Goal: Book appointment/travel/reservation

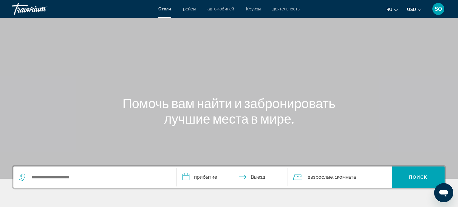
click at [394, 10] on icon "Change language" at bounding box center [396, 10] width 4 height 4
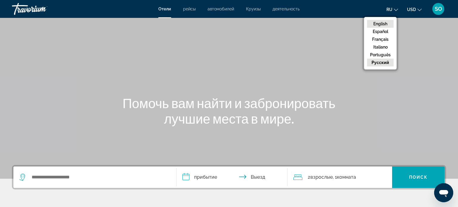
click at [379, 23] on button "English" at bounding box center [380, 24] width 27 height 8
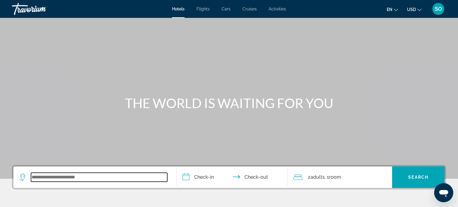
click at [42, 177] on input "Search widget" at bounding box center [99, 177] width 136 height 9
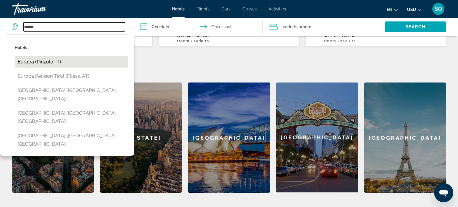
scroll to position [206, 0]
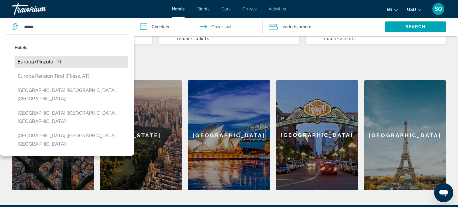
click at [42, 59] on button "Europa (Pinzolo, IT)" at bounding box center [72, 61] width 114 height 11
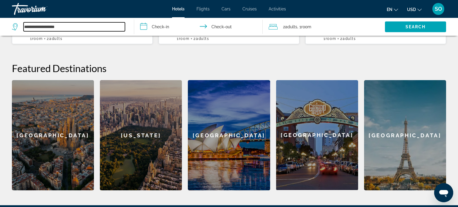
click at [66, 25] on input "**********" at bounding box center [74, 26] width 101 height 9
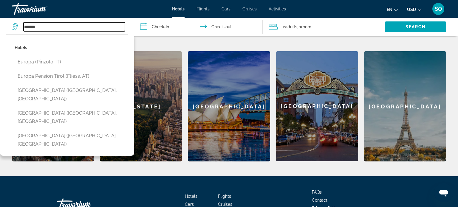
scroll to position [235, 0]
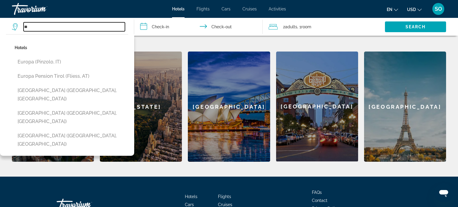
type input "*"
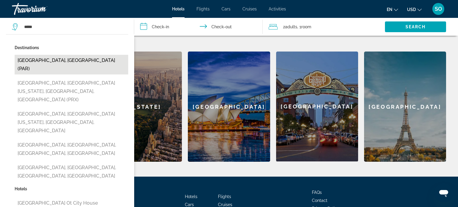
click at [50, 58] on button "[GEOGRAPHIC_DATA], [GEOGRAPHIC_DATA] (PAR)" at bounding box center [72, 65] width 114 height 20
type input "**********"
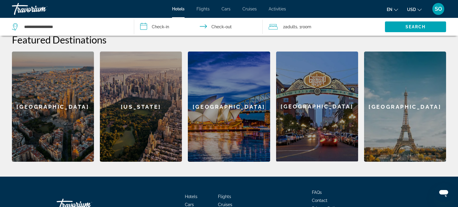
click at [153, 25] on input "**********" at bounding box center [199, 28] width 131 height 20
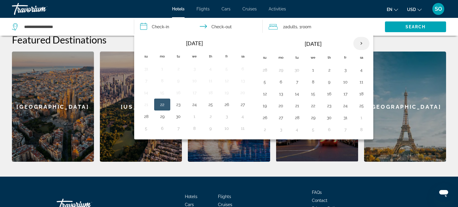
click at [358, 44] on th "Next month" at bounding box center [361, 43] width 16 height 13
click at [326, 117] on button "27" at bounding box center [329, 118] width 10 height 8
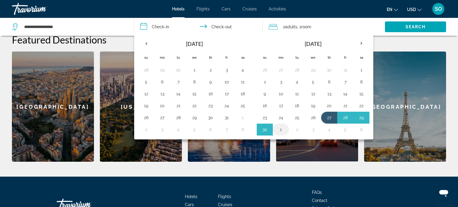
click at [280, 129] on button "1" at bounding box center [281, 129] width 10 height 8
type input "**********"
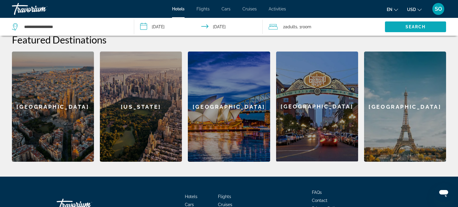
click at [411, 26] on span "Search" at bounding box center [415, 26] width 20 height 5
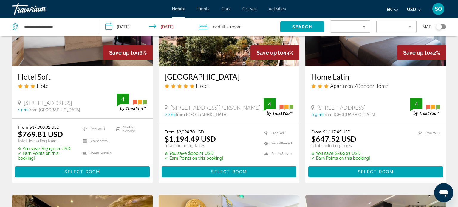
scroll to position [87, 0]
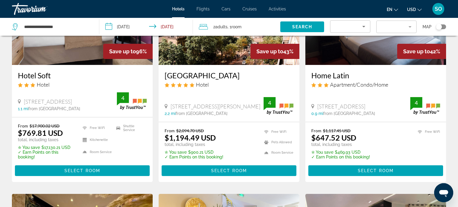
click at [410, 26] on mat-form-field "Filter" at bounding box center [396, 27] width 40 height 13
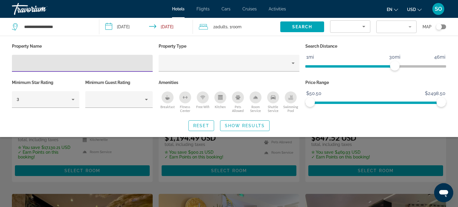
click at [364, 26] on icon "Sort by" at bounding box center [363, 26] width 3 height 1
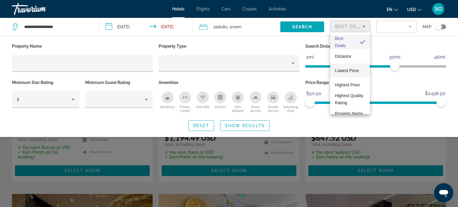
click at [343, 71] on span "Lowest Price" at bounding box center [347, 70] width 24 height 5
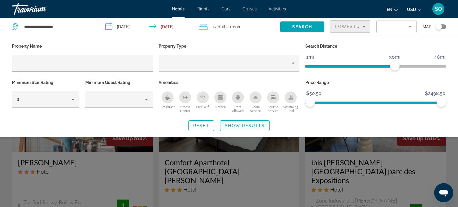
click at [245, 124] on span "Show Results" at bounding box center [245, 125] width 40 height 5
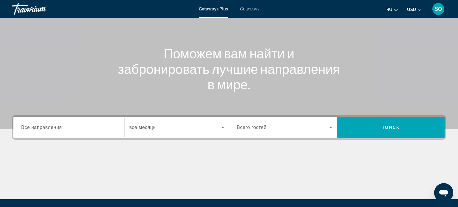
scroll to position [50, 0]
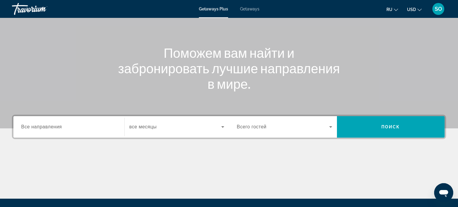
click at [47, 120] on div "Search widget" at bounding box center [68, 127] width 95 height 17
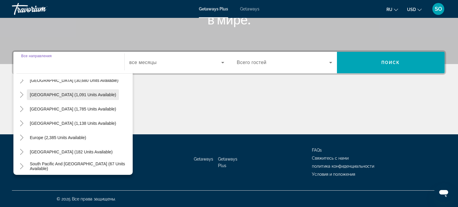
scroll to position [25, 0]
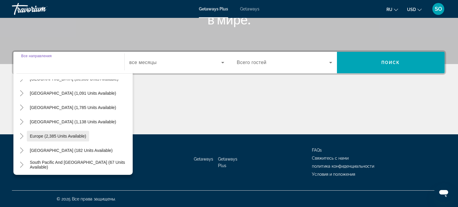
click at [56, 135] on span "Europe (2,385 units available)" at bounding box center [58, 136] width 56 height 5
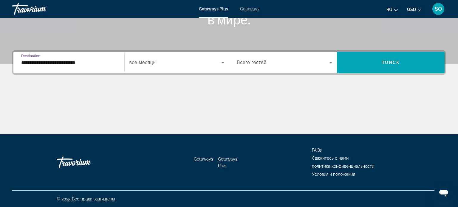
click at [74, 62] on input "**********" at bounding box center [68, 62] width 95 height 7
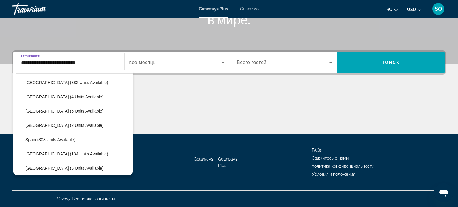
scroll to position [207, 0]
click at [54, 141] on span "Spain (308 units available)" at bounding box center [50, 139] width 50 height 5
type input "**********"
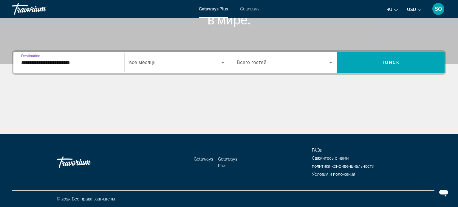
click at [55, 61] on input "**********" at bounding box center [68, 62] width 95 height 7
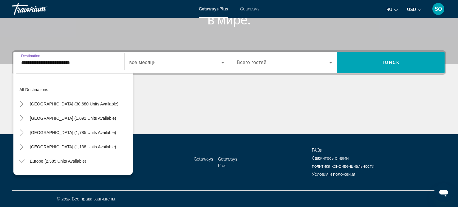
scroll to position [221, 0]
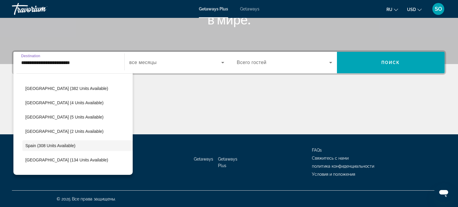
click at [52, 63] on input "**********" at bounding box center [68, 62] width 95 height 7
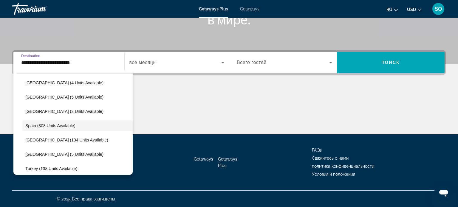
click at [144, 64] on span "все месяцы" at bounding box center [142, 62] width 27 height 5
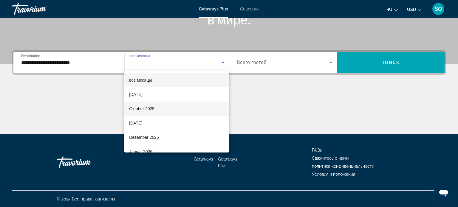
click at [148, 108] on span "Oktober 2025" at bounding box center [141, 108] width 25 height 7
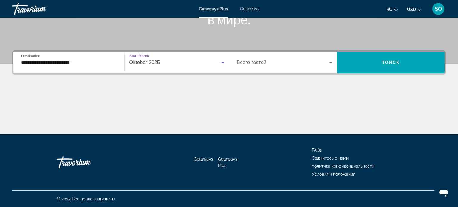
click at [151, 60] on span "Oktober 2025" at bounding box center [144, 62] width 31 height 5
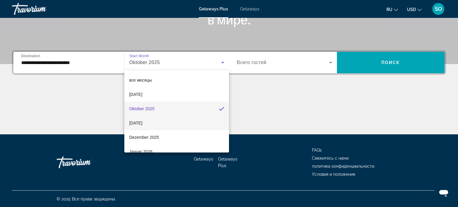
click at [142, 124] on span "November 2025" at bounding box center [135, 123] width 13 height 7
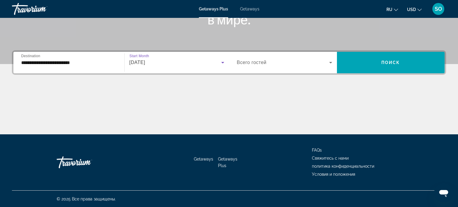
click at [256, 64] on span "Всего гостей" at bounding box center [252, 62] width 30 height 5
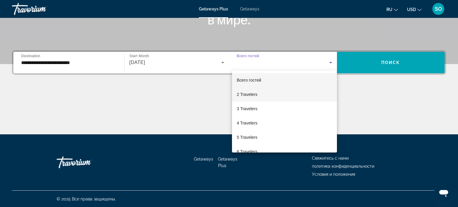
click at [249, 94] on span "2 Travelers" at bounding box center [247, 94] width 21 height 7
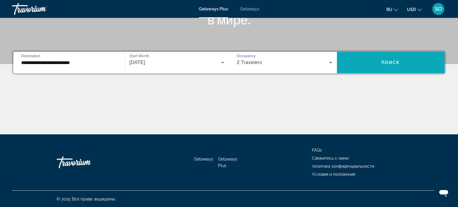
click at [373, 58] on span "Search widget" at bounding box center [391, 62] width 108 height 14
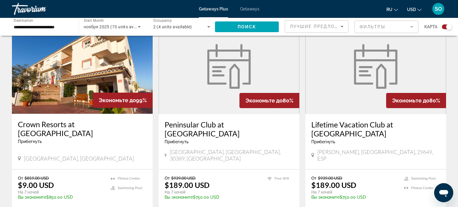
scroll to position [222, 0]
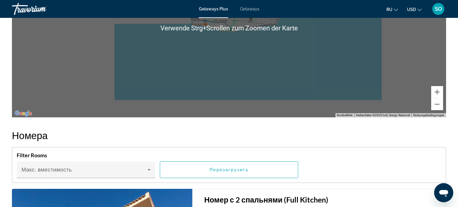
scroll to position [871, 0]
